Goal: Task Accomplishment & Management: Complete application form

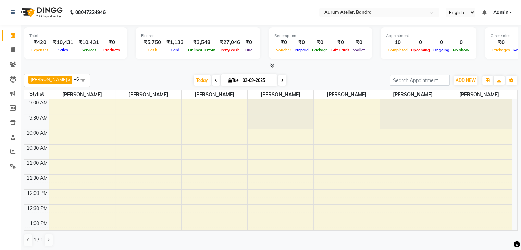
scroll to position [257, 0]
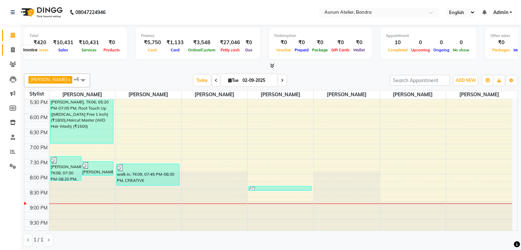
click at [15, 48] on span at bounding box center [13, 50] width 12 height 8
select select "service"
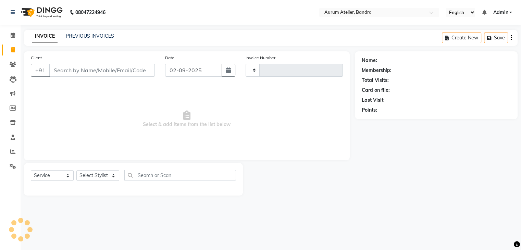
type input "0593"
select select "7410"
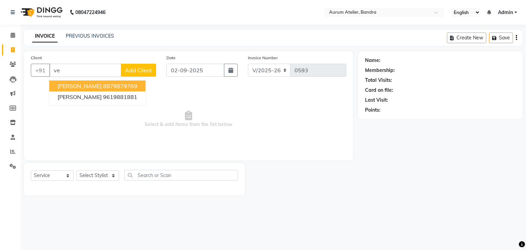
type input "v"
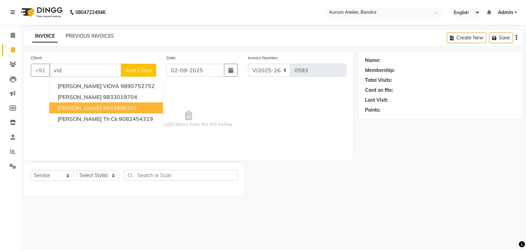
click at [84, 109] on span "[PERSON_NAME]" at bounding box center [80, 108] width 44 height 7
type input "9643986701"
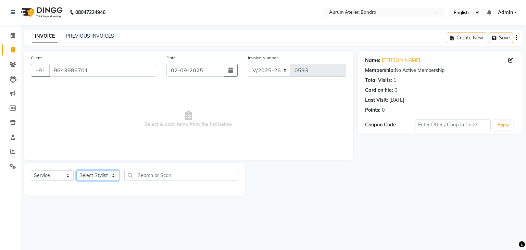
click at [88, 176] on select "Select Stylist [PERSON_NAME] chariya [PERSON_NAME] [PERSON_NAME] [PERSON_NAME] …" at bounding box center [97, 175] width 43 height 11
select select "66080"
click at [76, 171] on select "Select Stylist [PERSON_NAME] chariya [PERSON_NAME] [PERSON_NAME] [PERSON_NAME] …" at bounding box center [97, 175] width 43 height 11
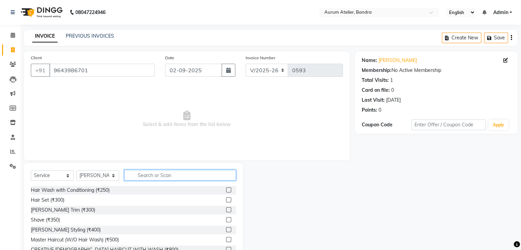
click at [139, 173] on input "text" at bounding box center [180, 175] width 112 height 11
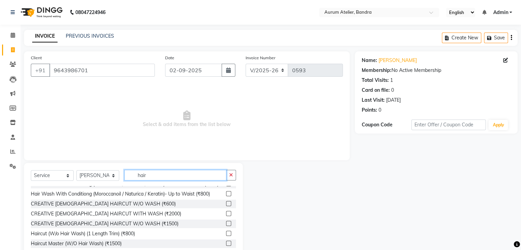
scroll to position [103, 0]
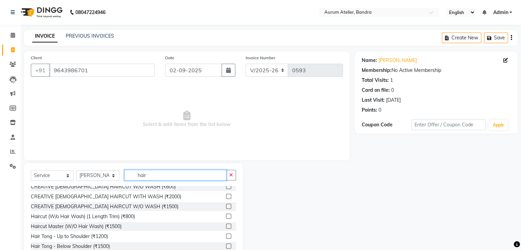
type input "hair"
click at [226, 209] on label at bounding box center [228, 206] width 5 height 5
click at [226, 209] on input "checkbox" at bounding box center [228, 207] width 4 height 4
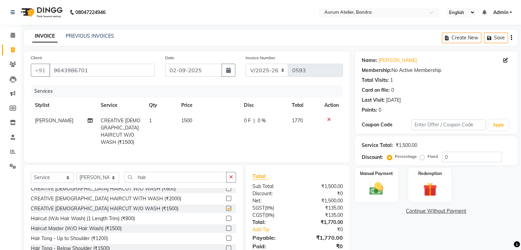
checkbox input "false"
click at [278, 72] on select "C/2025-26 V/2025 V/2025-26" at bounding box center [267, 70] width 43 height 13
select select "7411"
click at [246, 64] on select "C/2025-26 V/2025 V/2025-26" at bounding box center [267, 70] width 43 height 13
type input "0001"
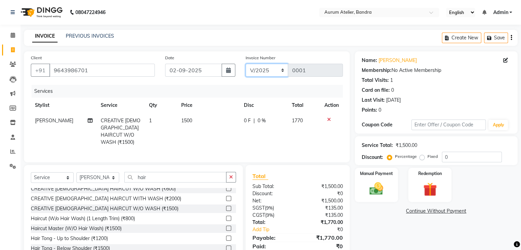
click at [276, 72] on select "C/2025-26 V/2025 V/2025-26" at bounding box center [267, 70] width 43 height 13
select select "7590"
click at [246, 64] on select "C/2025-26 V/2025 V/2025-26" at bounding box center [267, 70] width 43 height 13
type input "1284"
click at [512, 38] on icon "button" at bounding box center [511, 38] width 1 height 0
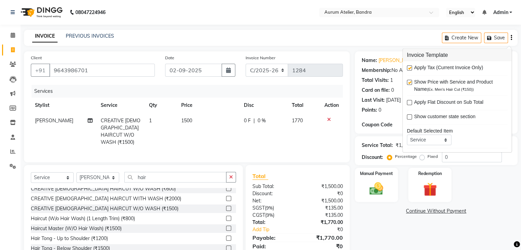
click at [409, 68] on label at bounding box center [409, 67] width 5 height 5
click at [409, 68] on input "checkbox" at bounding box center [409, 68] width 4 height 4
checkbox input "false"
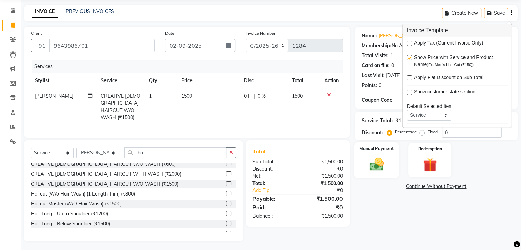
click at [382, 165] on img at bounding box center [376, 164] width 23 height 16
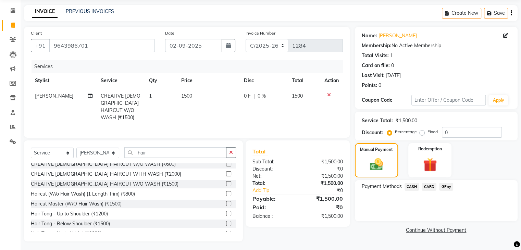
click at [412, 184] on span "CASH" at bounding box center [412, 187] width 15 height 8
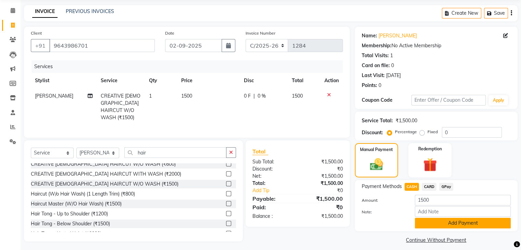
scroll to position [30, 0]
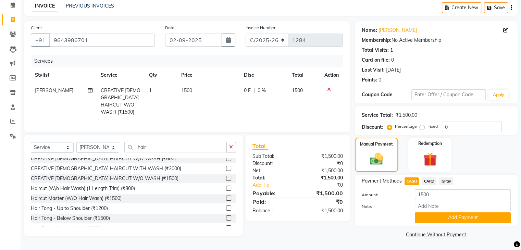
click at [433, 213] on button "Add Payment" at bounding box center [463, 217] width 96 height 11
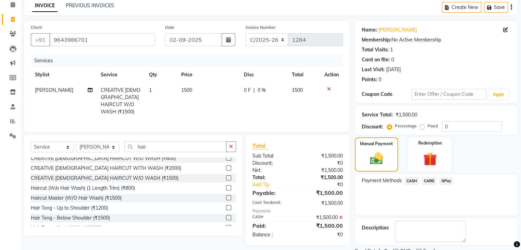
scroll to position [59, 0]
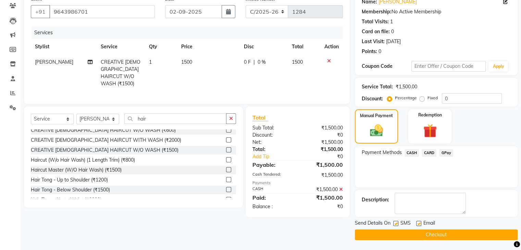
click at [448, 235] on button "Checkout" at bounding box center [436, 235] width 163 height 11
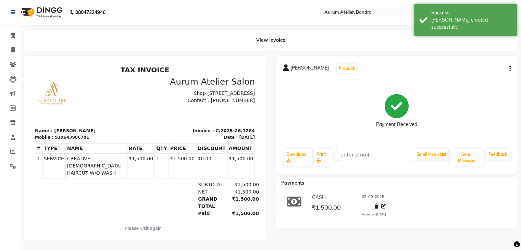
scroll to position [5, 0]
